Goal: Check status

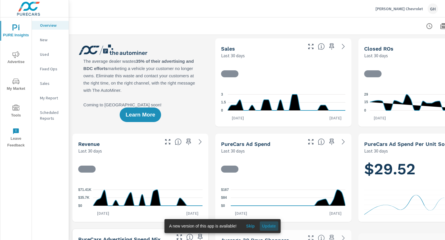
click at [271, 225] on span "Update" at bounding box center [269, 225] width 14 height 5
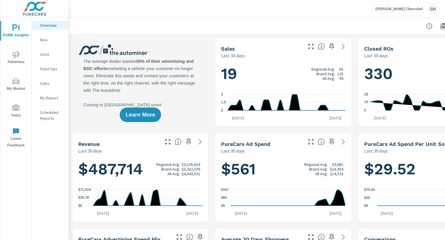
click at [188, 15] on div "[PERSON_NAME] Chevrolet GH" at bounding box center [257, 8] width 363 height 17
